Goal: Find specific page/section: Find specific page/section

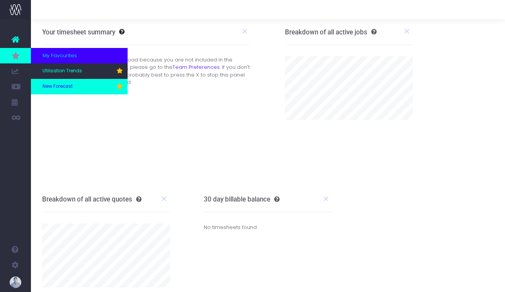
click at [90, 89] on link "New Forecast" at bounding box center [79, 86] width 97 height 15
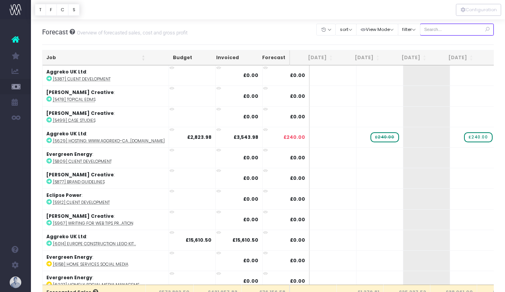
click at [454, 31] on input "text" at bounding box center [457, 30] width 74 height 12
type input "confirmed"
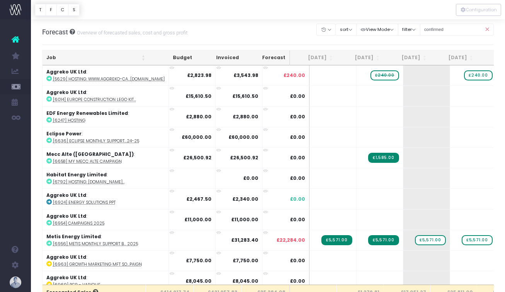
click at [67, 59] on th "Job" at bounding box center [95, 57] width 107 height 15
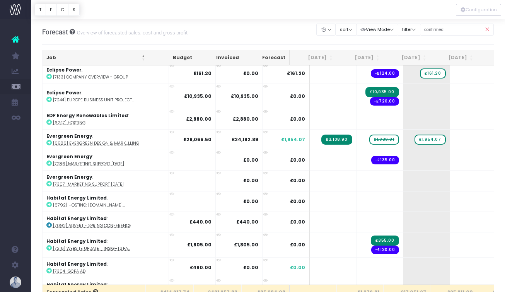
scroll to position [635, 0]
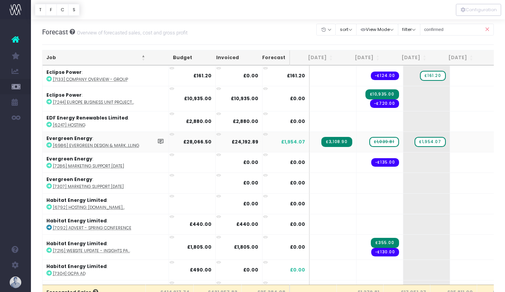
click at [127, 143] on abbr "[6986] Evergreen Design & Mark...lling" at bounding box center [96, 146] width 86 height 6
